Goal: Consume media (video, audio)

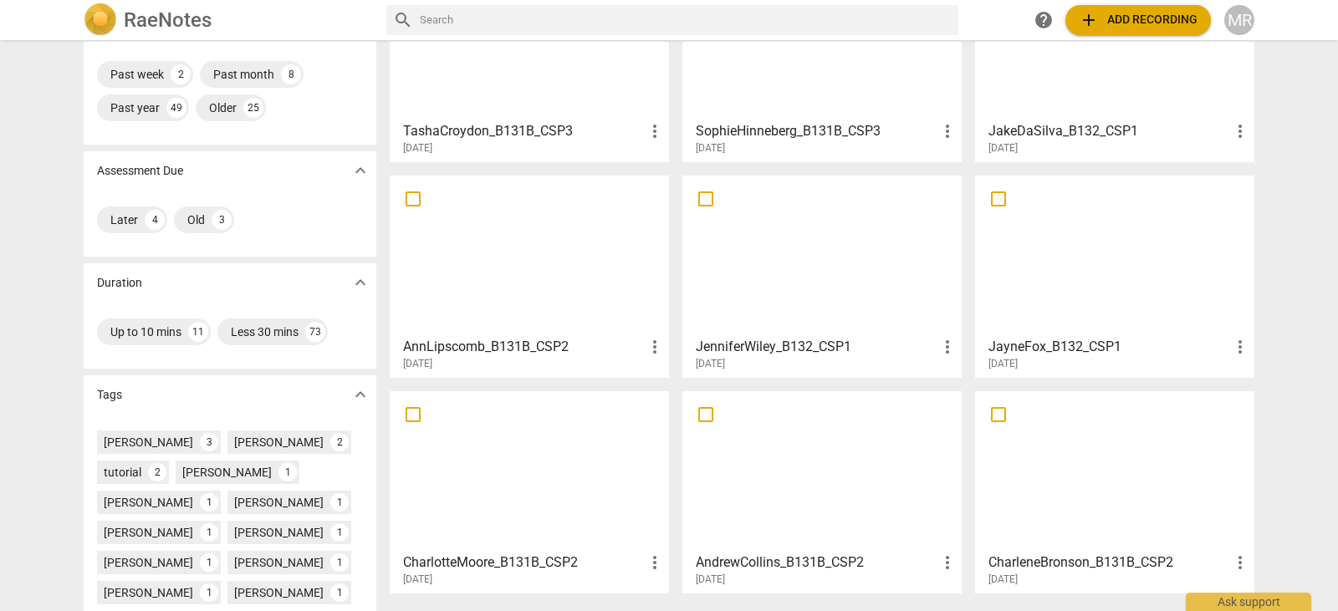
scroll to position [158, 0]
click at [854, 326] on div at bounding box center [822, 257] width 268 height 148
click at [854, 0] on html "RaeNotes search help add Add recording MR [PERSON_NAME] expand_more My recordin…" at bounding box center [669, 0] width 1338 height 0
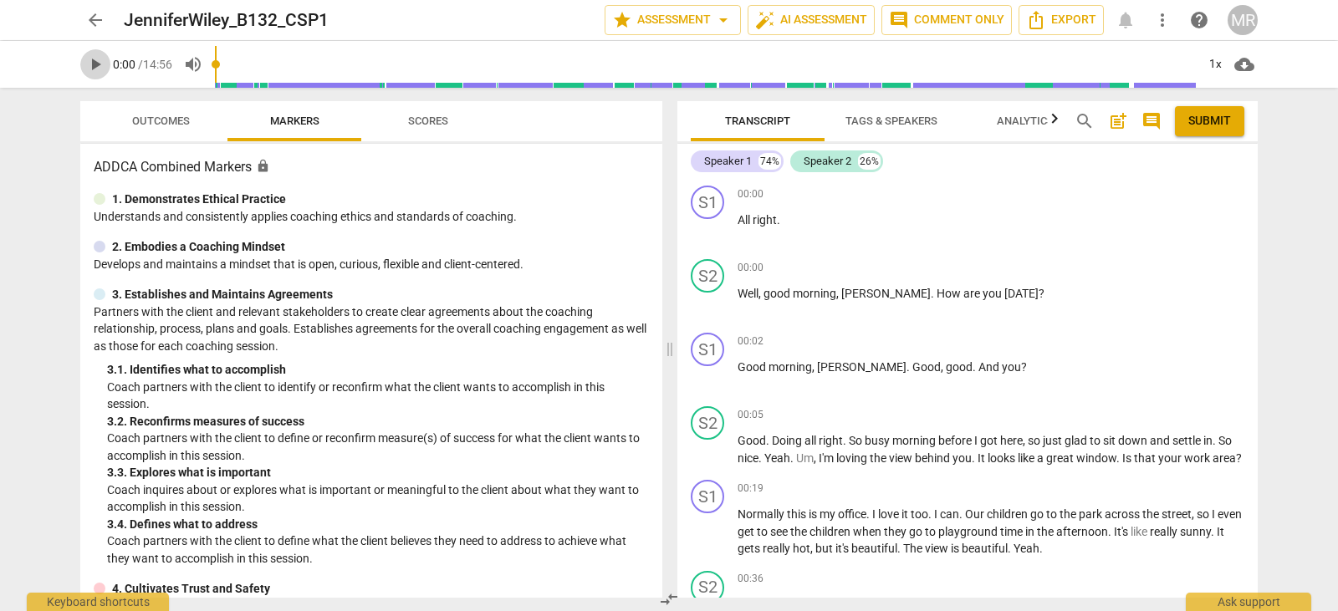
click at [98, 67] on span "play_arrow" at bounding box center [95, 64] width 20 height 20
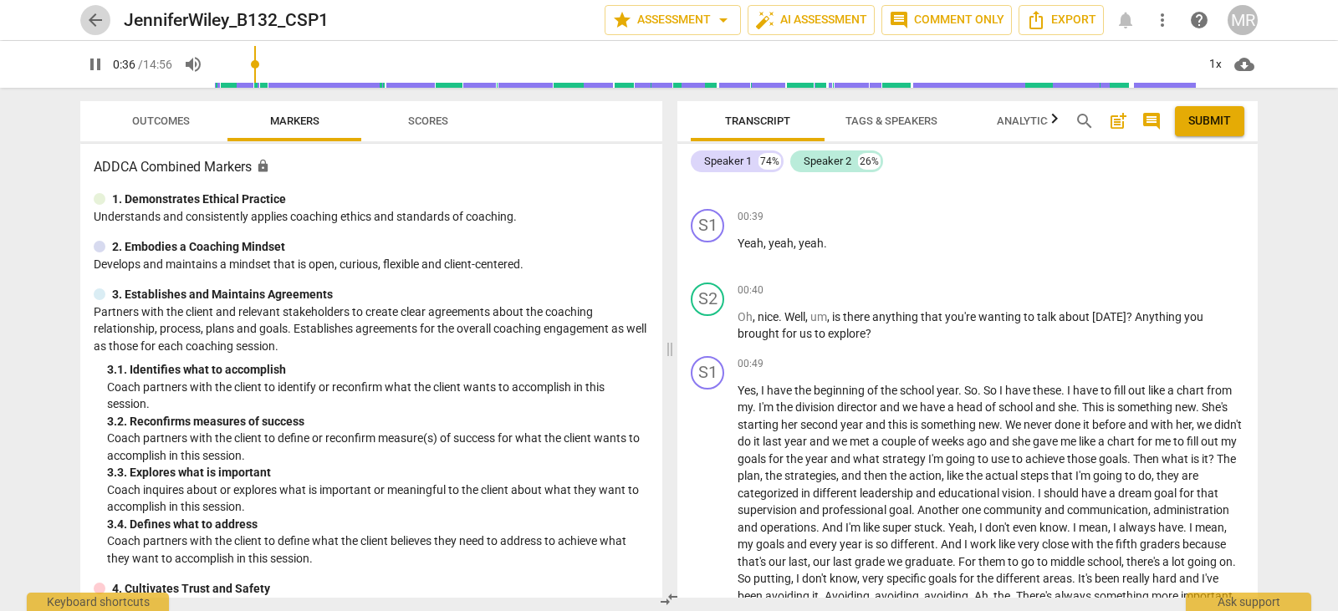
type input "36"
click at [99, 17] on span "arrow_back" at bounding box center [95, 20] width 20 height 20
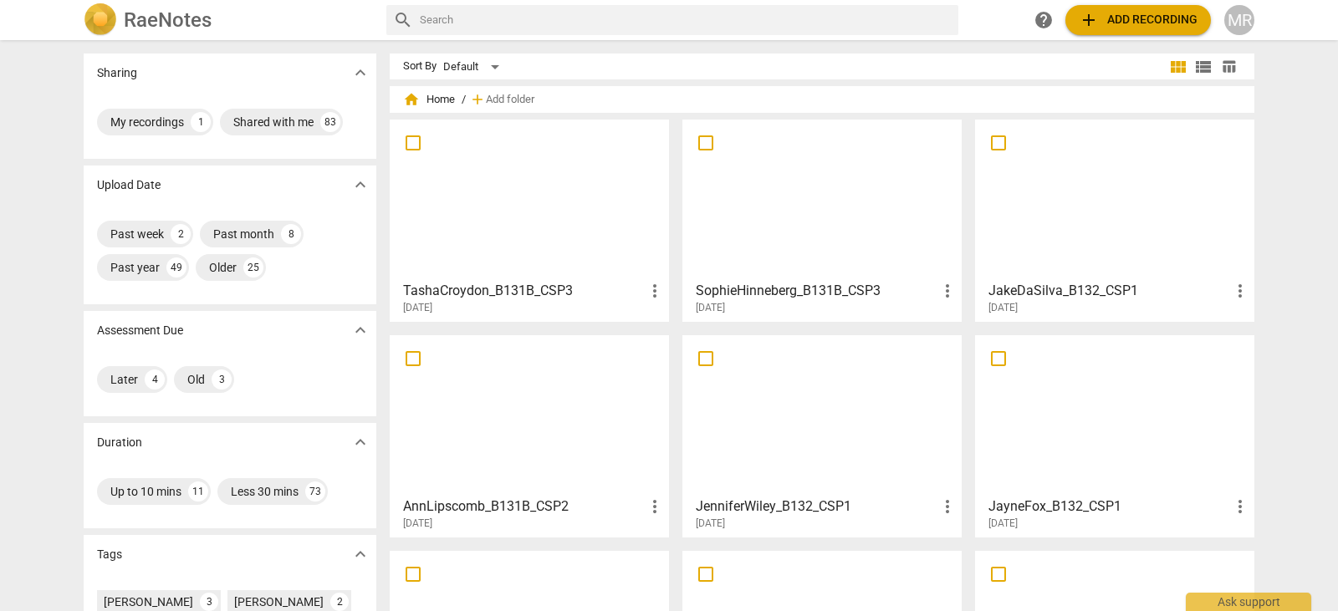
click at [1024, 441] on div at bounding box center [1115, 415] width 268 height 148
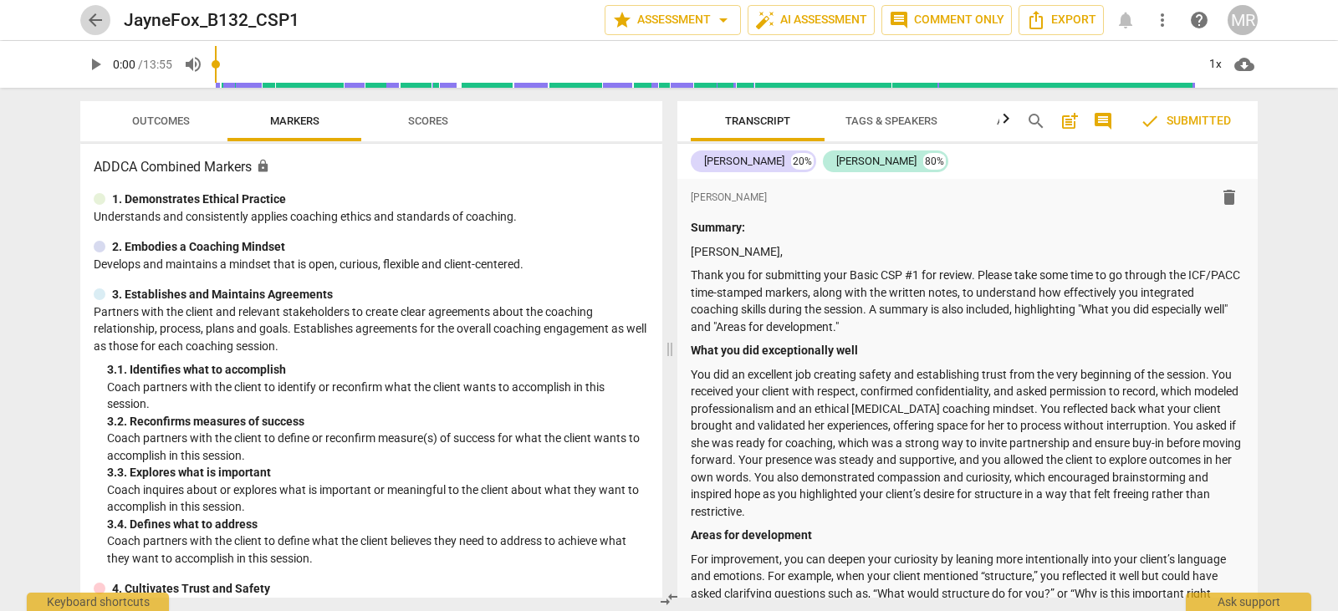
click at [101, 20] on span "arrow_back" at bounding box center [95, 20] width 20 height 20
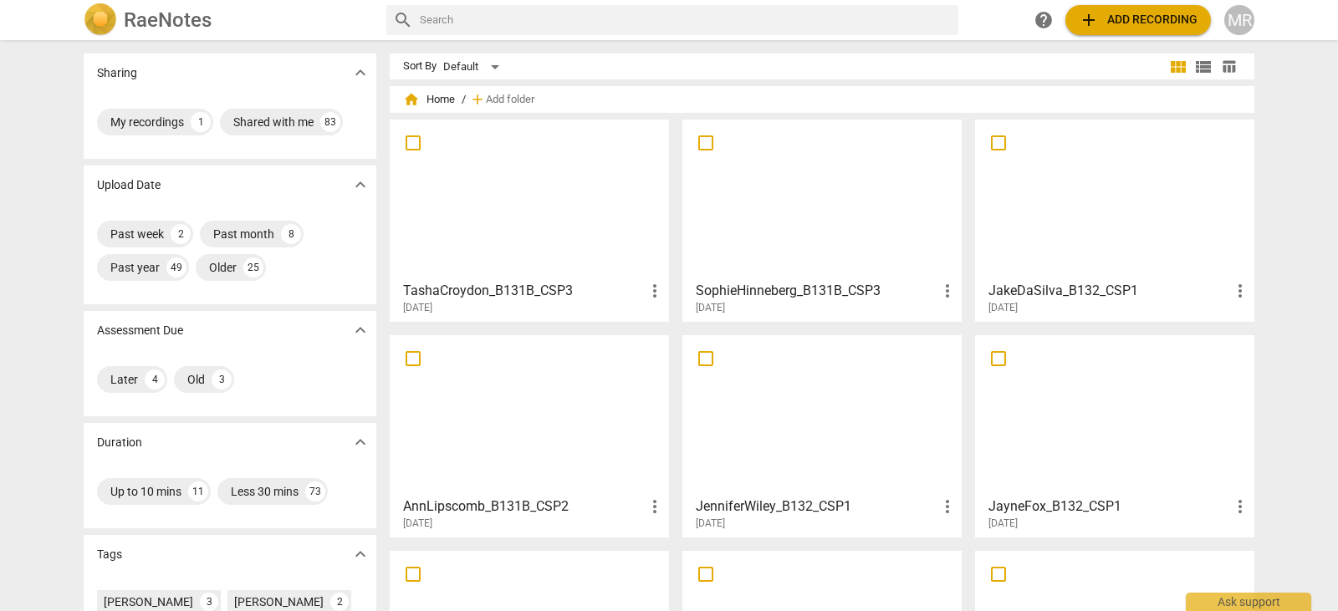
drag, startPoint x: 1329, startPoint y: 315, endPoint x: 1337, endPoint y: 332, distance: 18.7
click at [1337, 332] on div "Sharing expand_more My recordings 1 Shared with me 83 Upload Date expand_more P…" at bounding box center [669, 326] width 1338 height 569
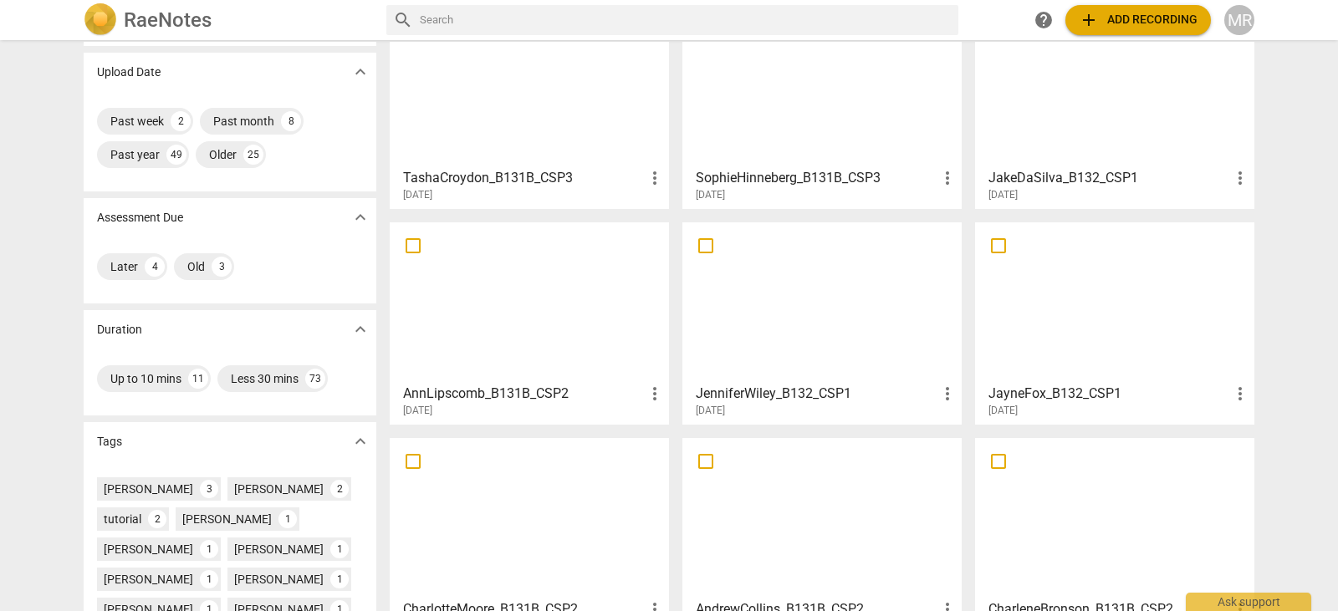
scroll to position [111, 0]
click at [814, 340] on div at bounding box center [822, 304] width 268 height 148
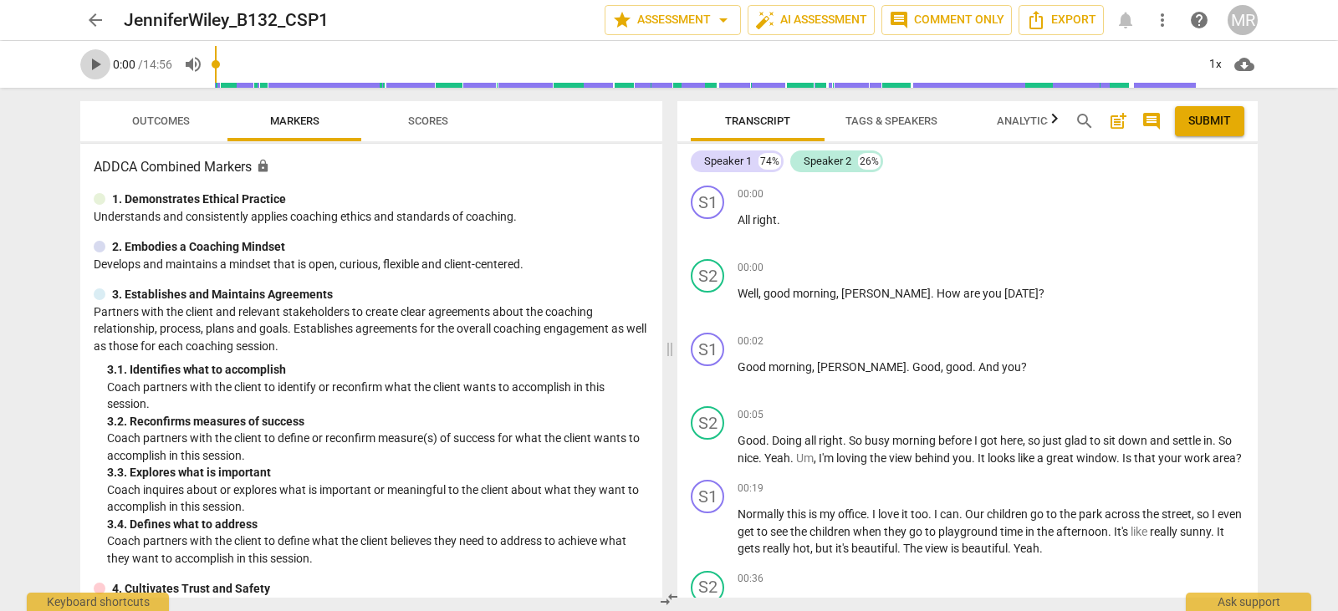
click at [96, 68] on span "play_arrow" at bounding box center [95, 64] width 20 height 20
click at [89, 66] on span "pause" at bounding box center [95, 64] width 20 height 20
type input "589"
